Goal: Submit feedback/report problem: Submit feedback/report problem

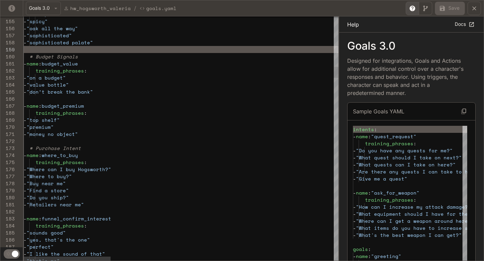
scroll to position [0, 78]
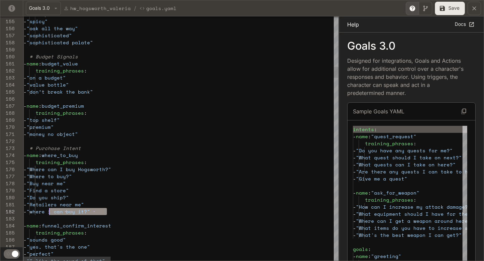
scroll to position [7, 23]
drag, startPoint x: 109, startPoint y: 213, endPoint x: 47, endPoint y: 212, distance: 61.8
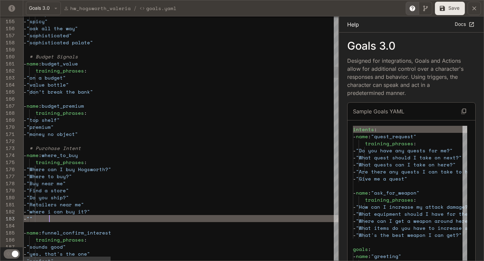
scroll to position [14, 86]
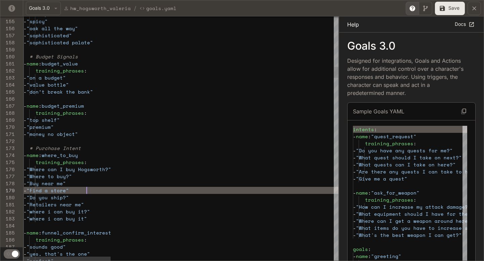
scroll to position [56, 63]
type textarea "**********"
click at [446, 8] on icon "yaml-editor" at bounding box center [442, 8] width 7 height 7
